Goal: Transaction & Acquisition: Subscribe to service/newsletter

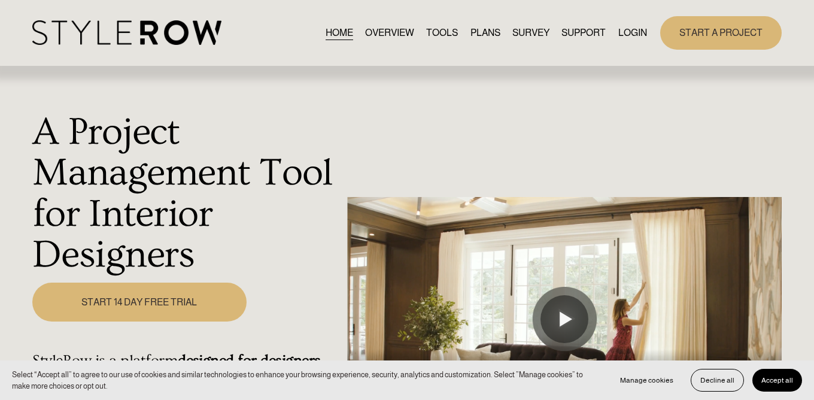
click at [159, 296] on link "START 14 DAY FREE TRIAL" at bounding box center [139, 302] width 214 height 39
click at [433, 38] on link "TOOLS" at bounding box center [442, 33] width 32 height 16
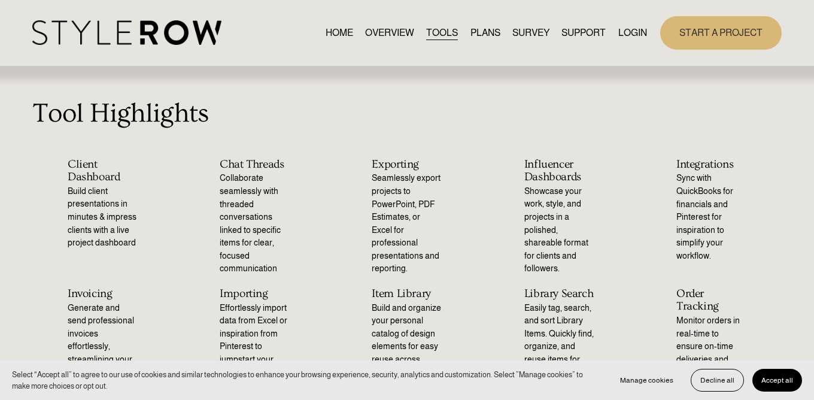
click at [497, 30] on nav "HOME OVERVIEW TOOLS PLANS SURVEY SUPPORT QUESTIONS FEATURED STYLEBOARD RESOURCE…" at bounding box center [486, 33] width 321 height 16
click at [486, 31] on link "PLANS" at bounding box center [485, 33] width 30 height 16
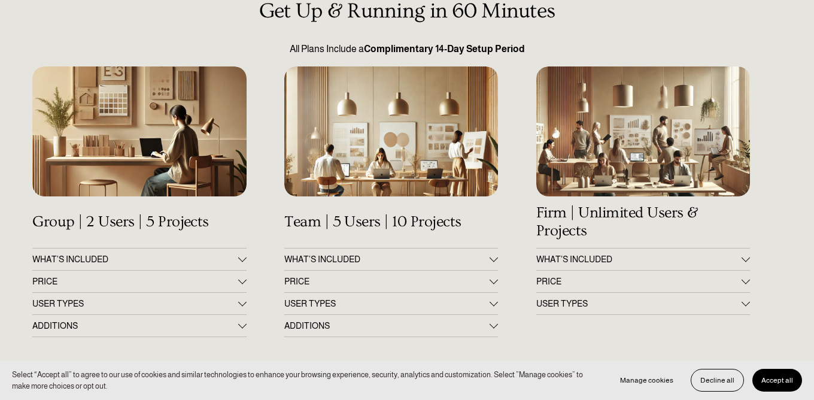
scroll to position [169, 0]
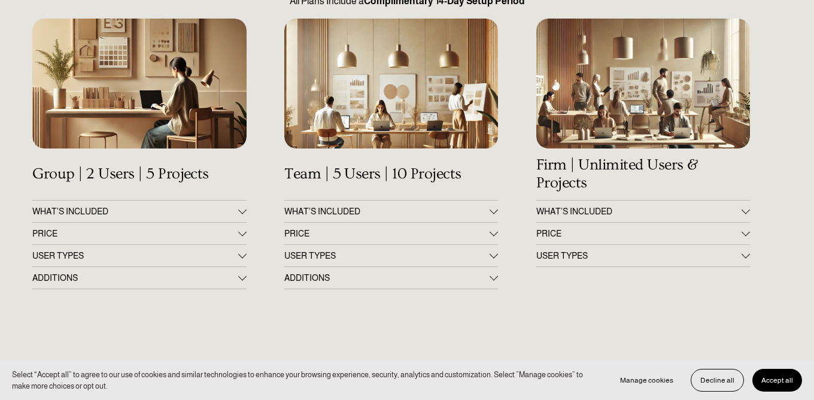
click at [247, 238] on div "Get Up & Running in 60 Minutes All Plans Include a Complimentary 14-Day Setup P…" at bounding box center [407, 339] width 814 height 776
click at [244, 234] on div at bounding box center [242, 233] width 8 height 8
click at [241, 233] on div at bounding box center [242, 235] width 8 height 8
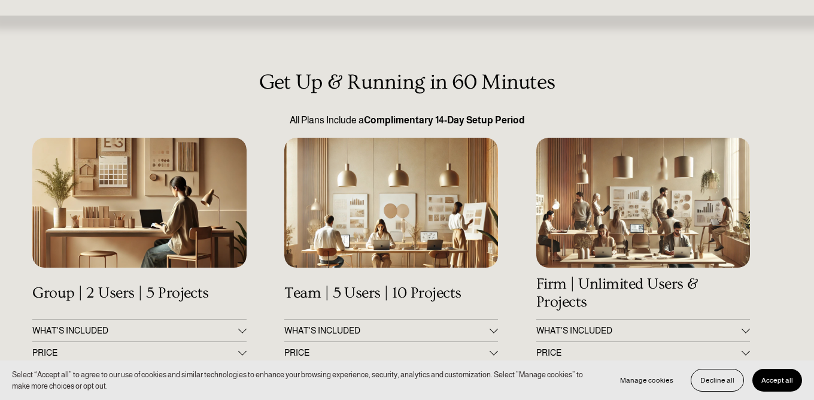
scroll to position [0, 0]
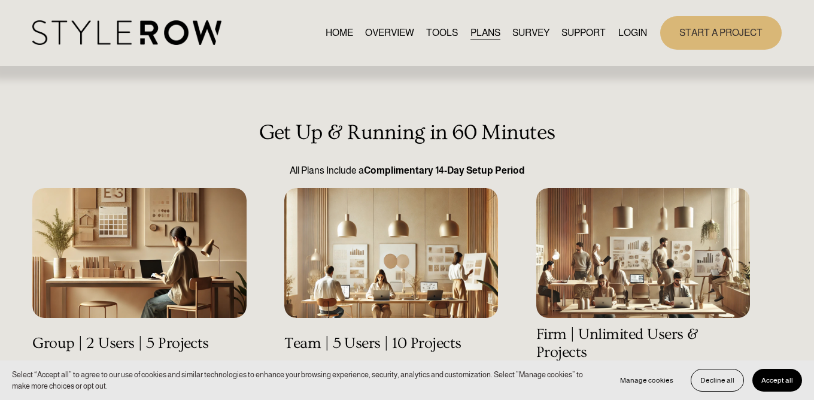
click at [332, 31] on link "HOME" at bounding box center [340, 33] width 28 height 16
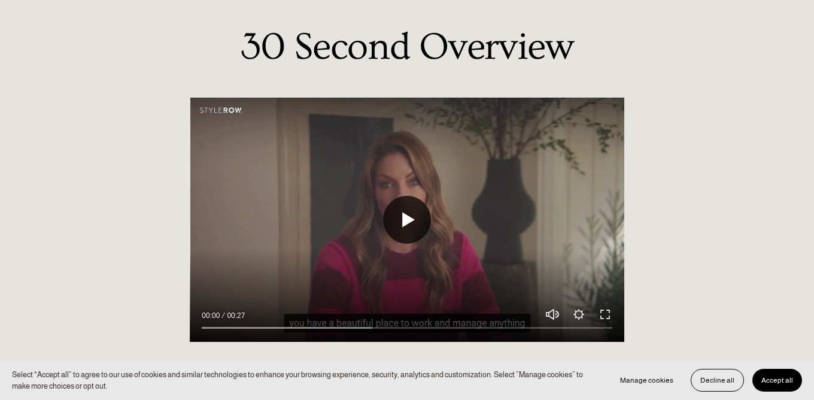
scroll to position [991, 0]
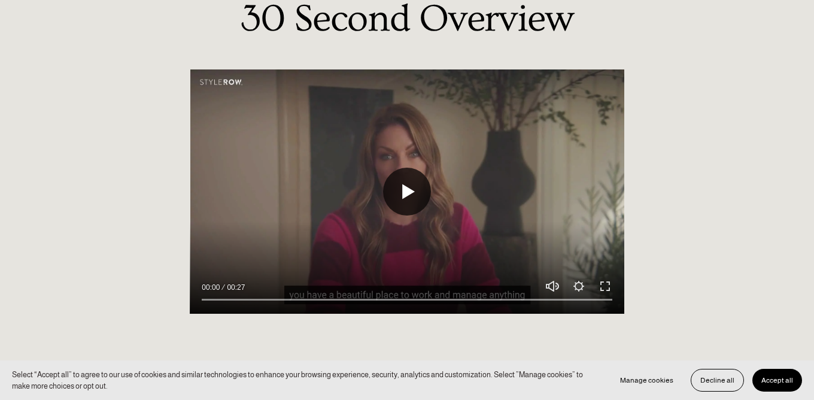
click at [393, 201] on button "Play" at bounding box center [407, 192] width 48 height 48
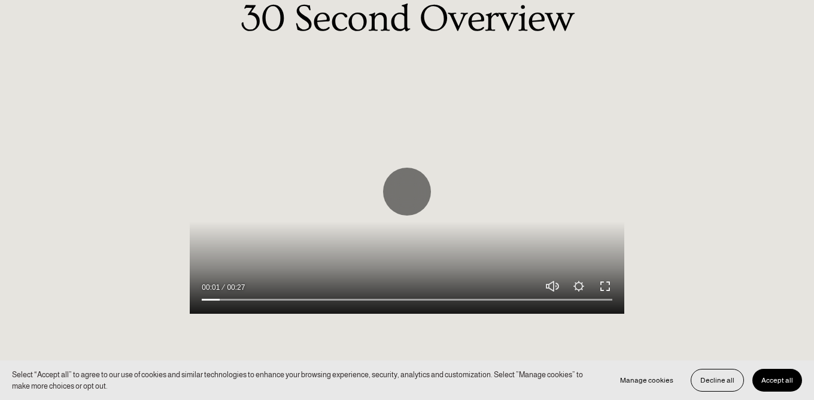
click at [603, 280] on button "Exit fullscreen Enter fullscreen" at bounding box center [605, 286] width 14 height 14
click at [283, 175] on div at bounding box center [407, 191] width 434 height 244
type input "55.22"
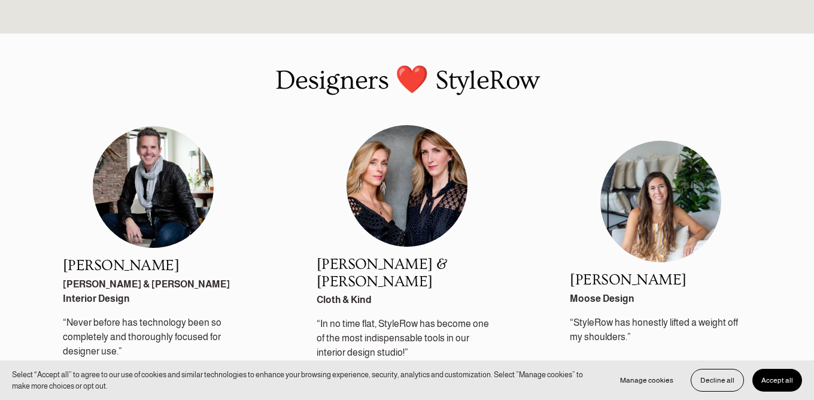
scroll to position [1352, 0]
